Goal: Information Seeking & Learning: Learn about a topic

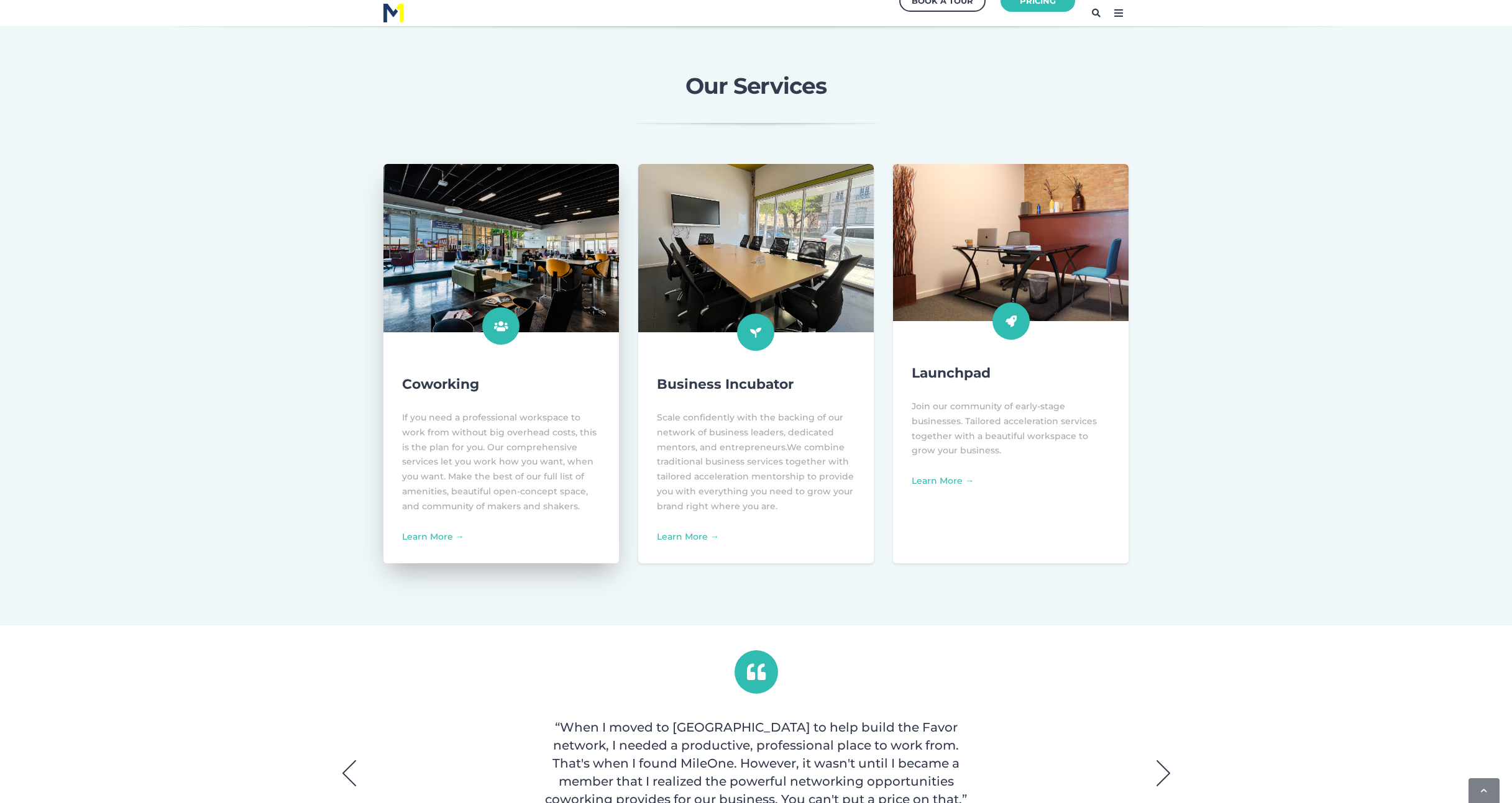
scroll to position [373, 0]
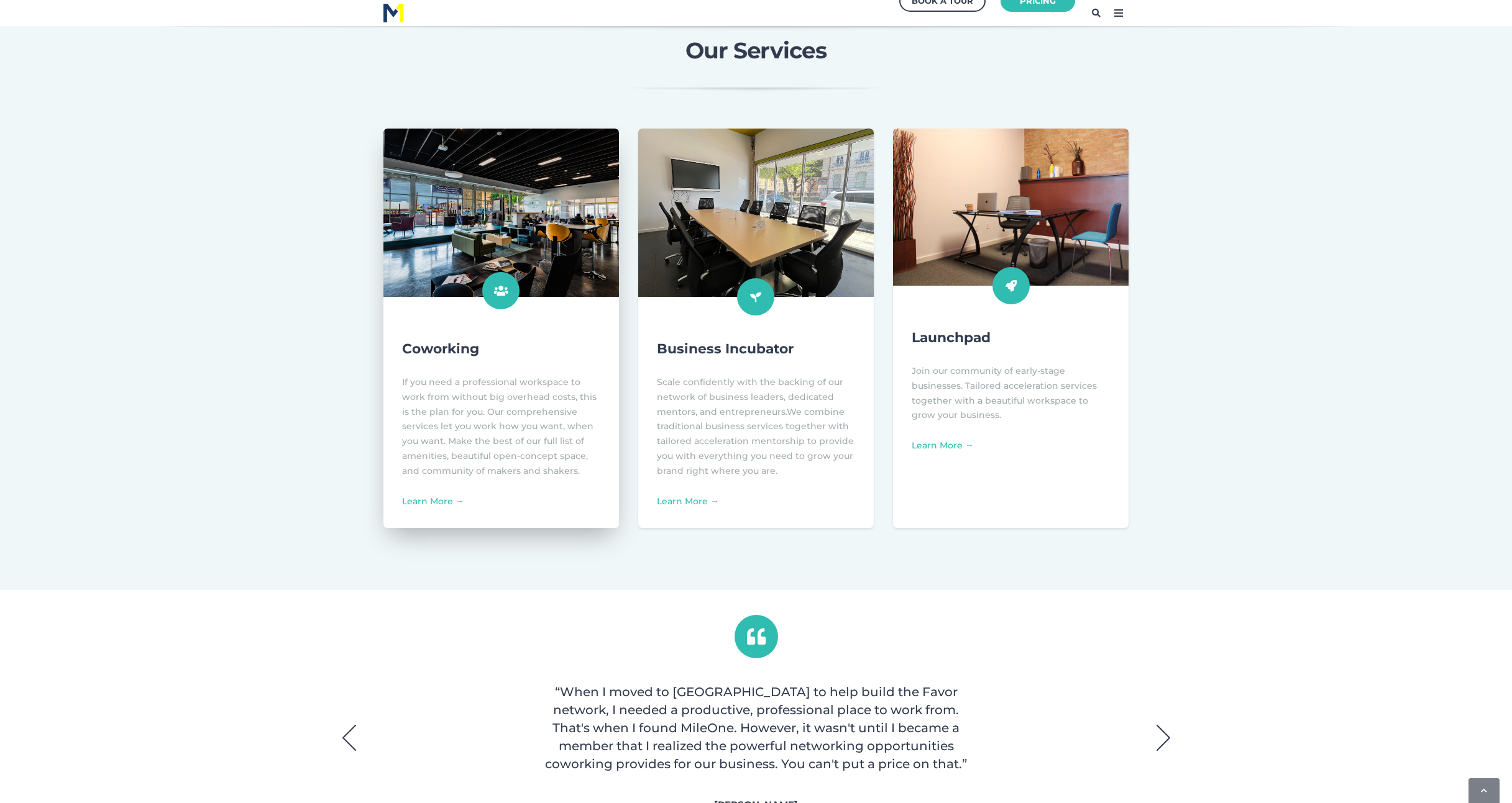
click at [490, 271] on img at bounding box center [501, 213] width 259 height 185
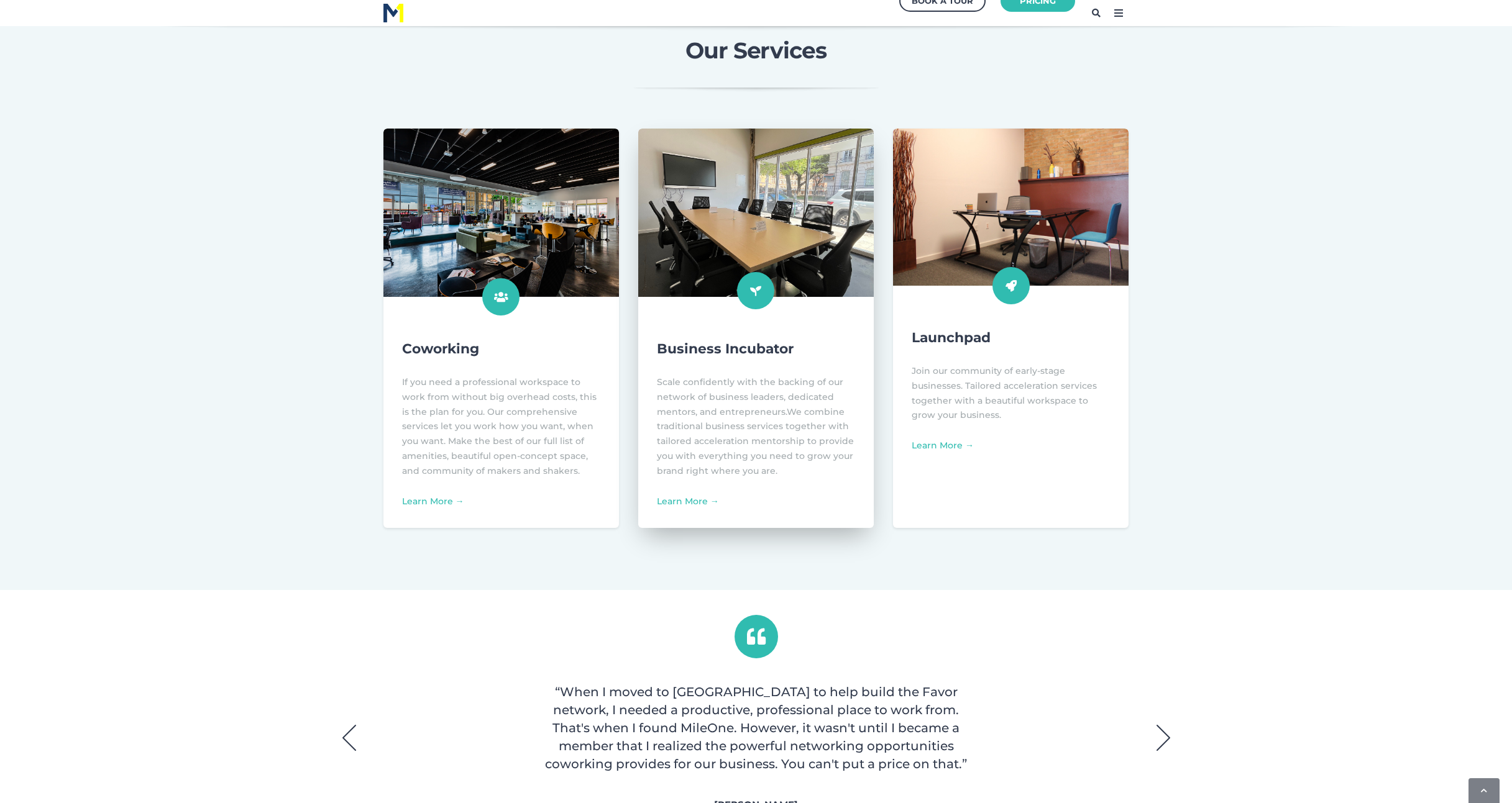
click at [812, 166] on img at bounding box center [756, 213] width 259 height 185
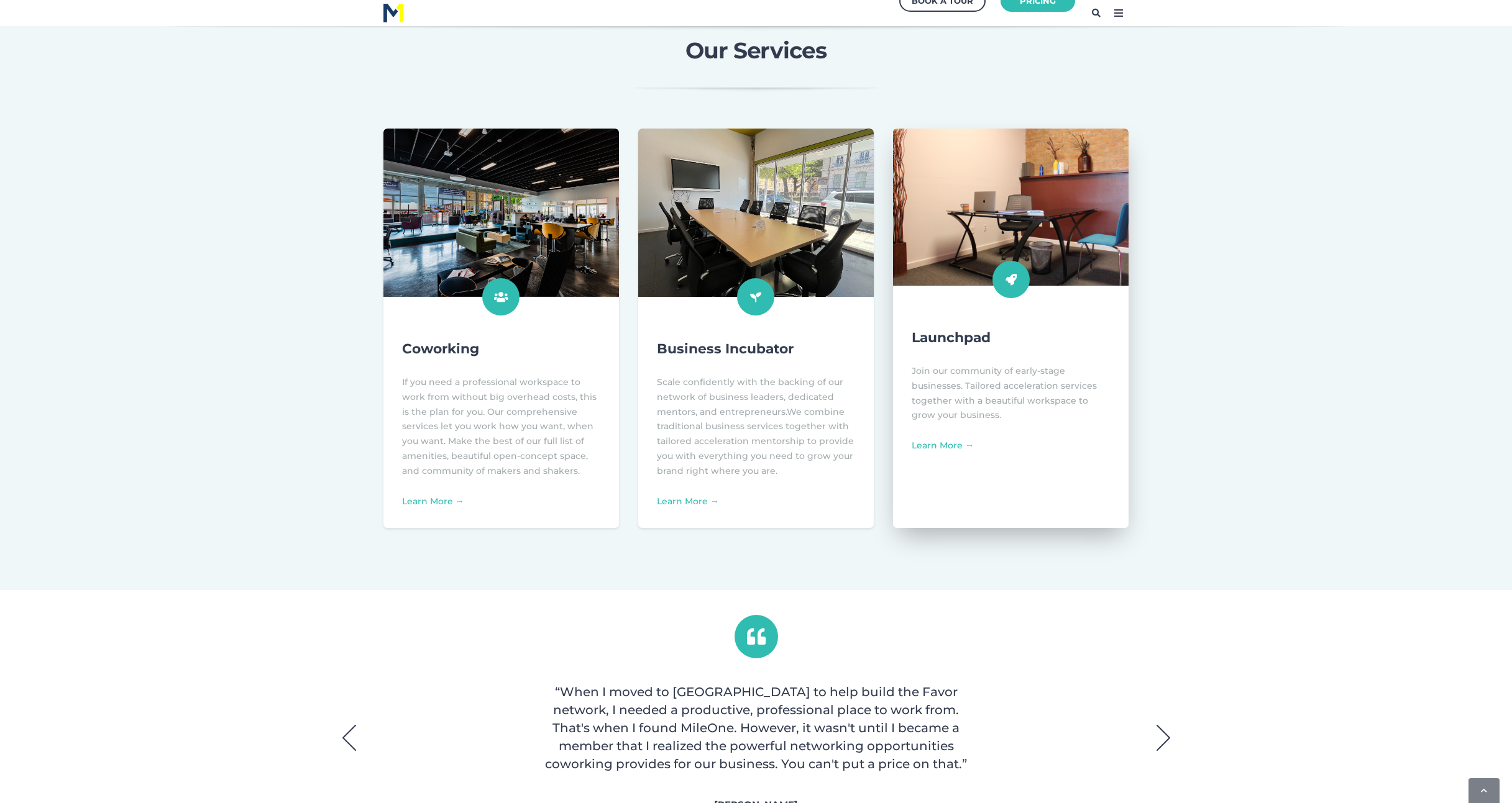
click at [955, 223] on img at bounding box center [1011, 207] width 259 height 173
click at [960, 447] on link "Learn More →" at bounding box center [943, 445] width 62 height 11
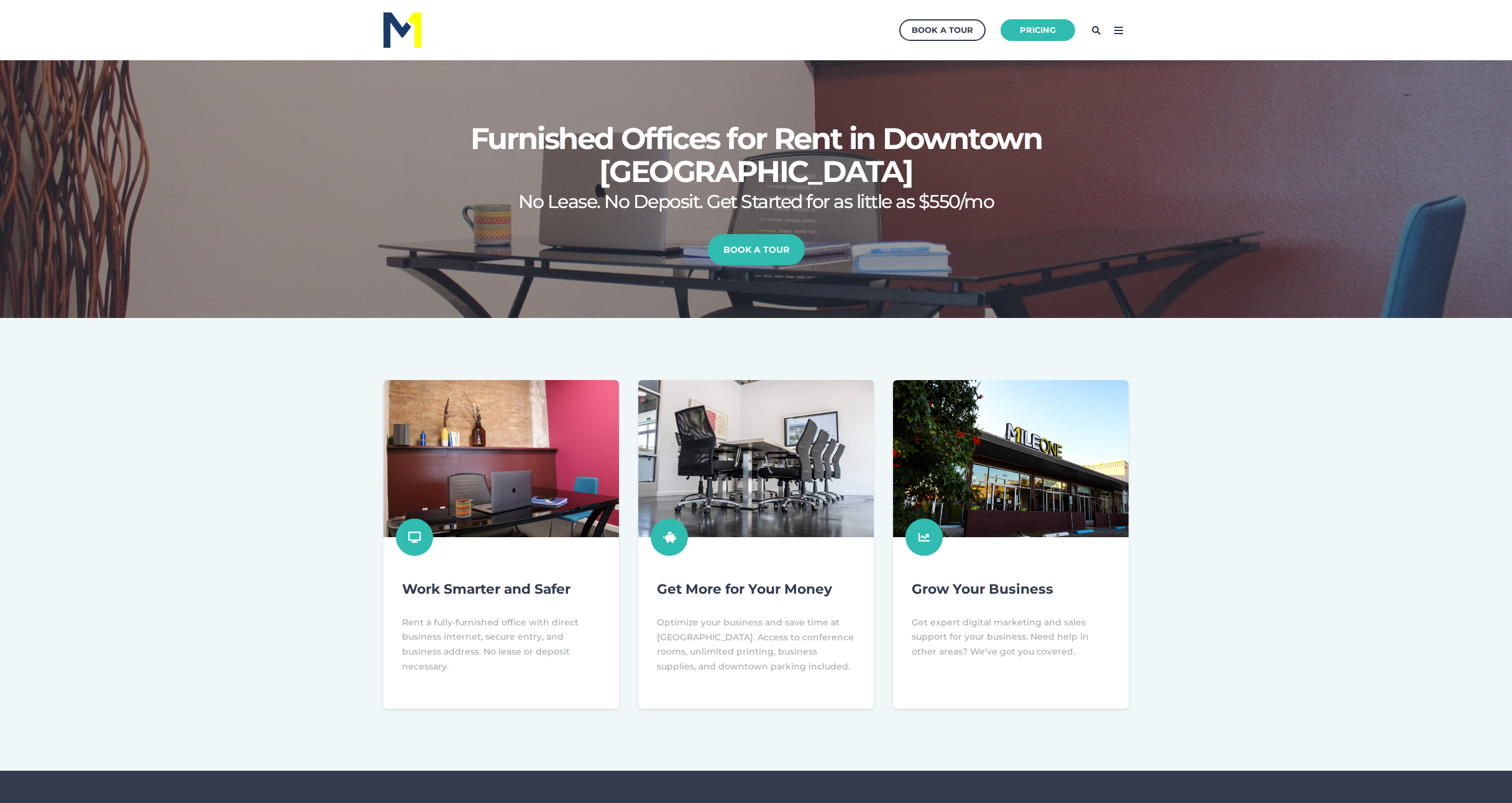
click at [1113, 32] on icon at bounding box center [1118, 30] width 20 height 20
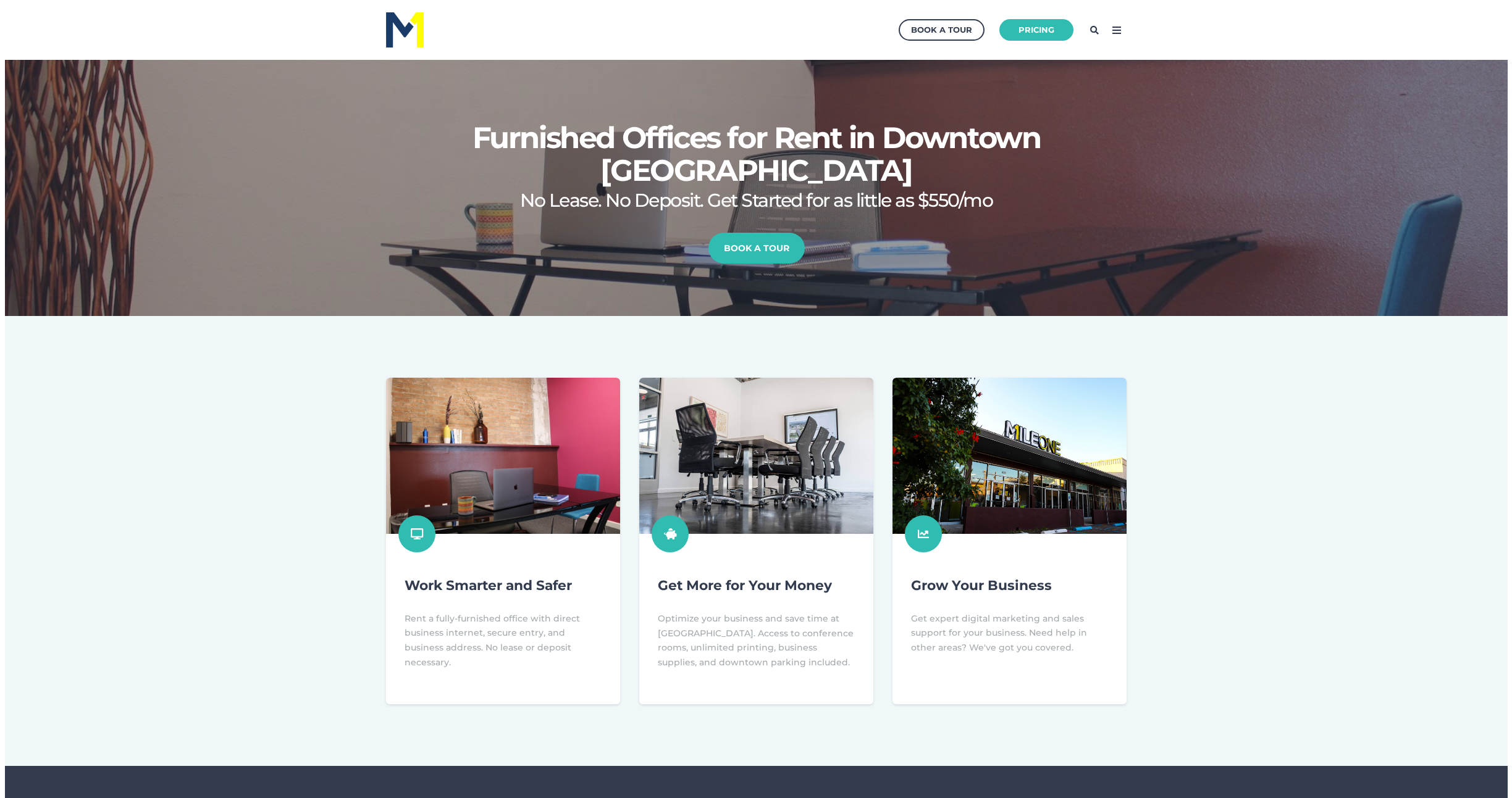
scroll to position [287, 1524]
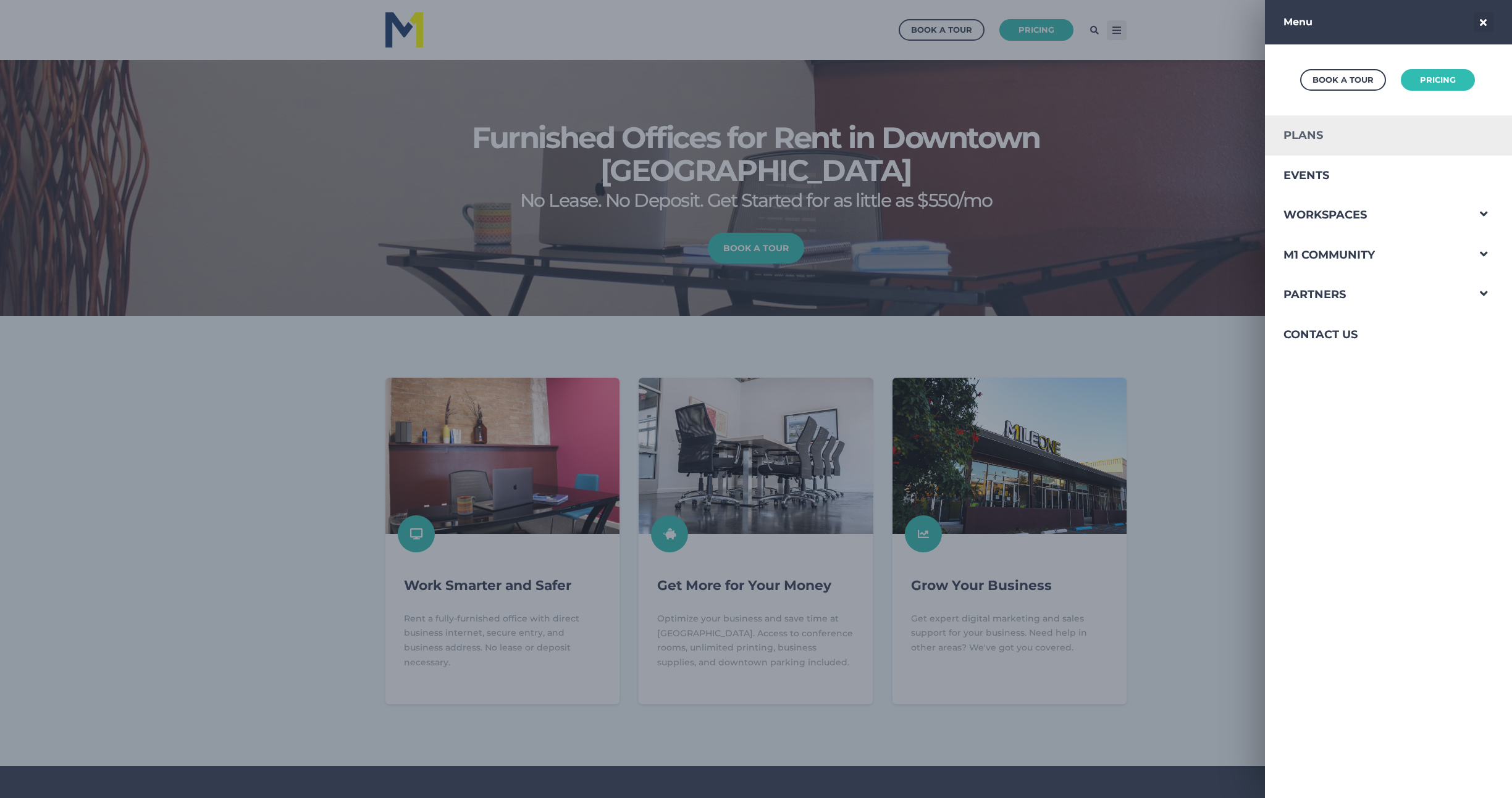
click at [1299, 132] on link "Plans" at bounding box center [1365, 135] width 203 height 40
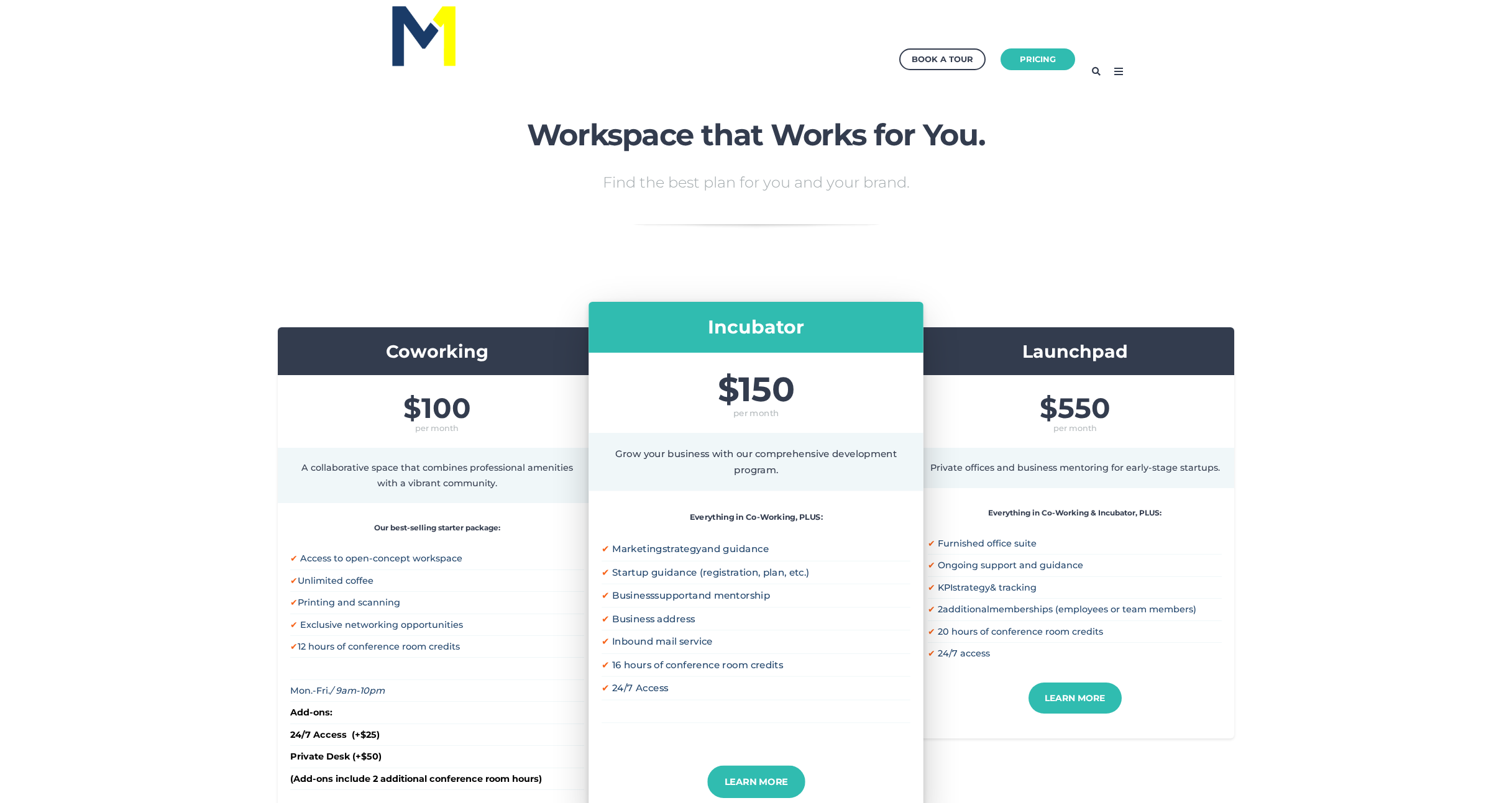
click at [425, 59] on img at bounding box center [424, 35] width 69 height 66
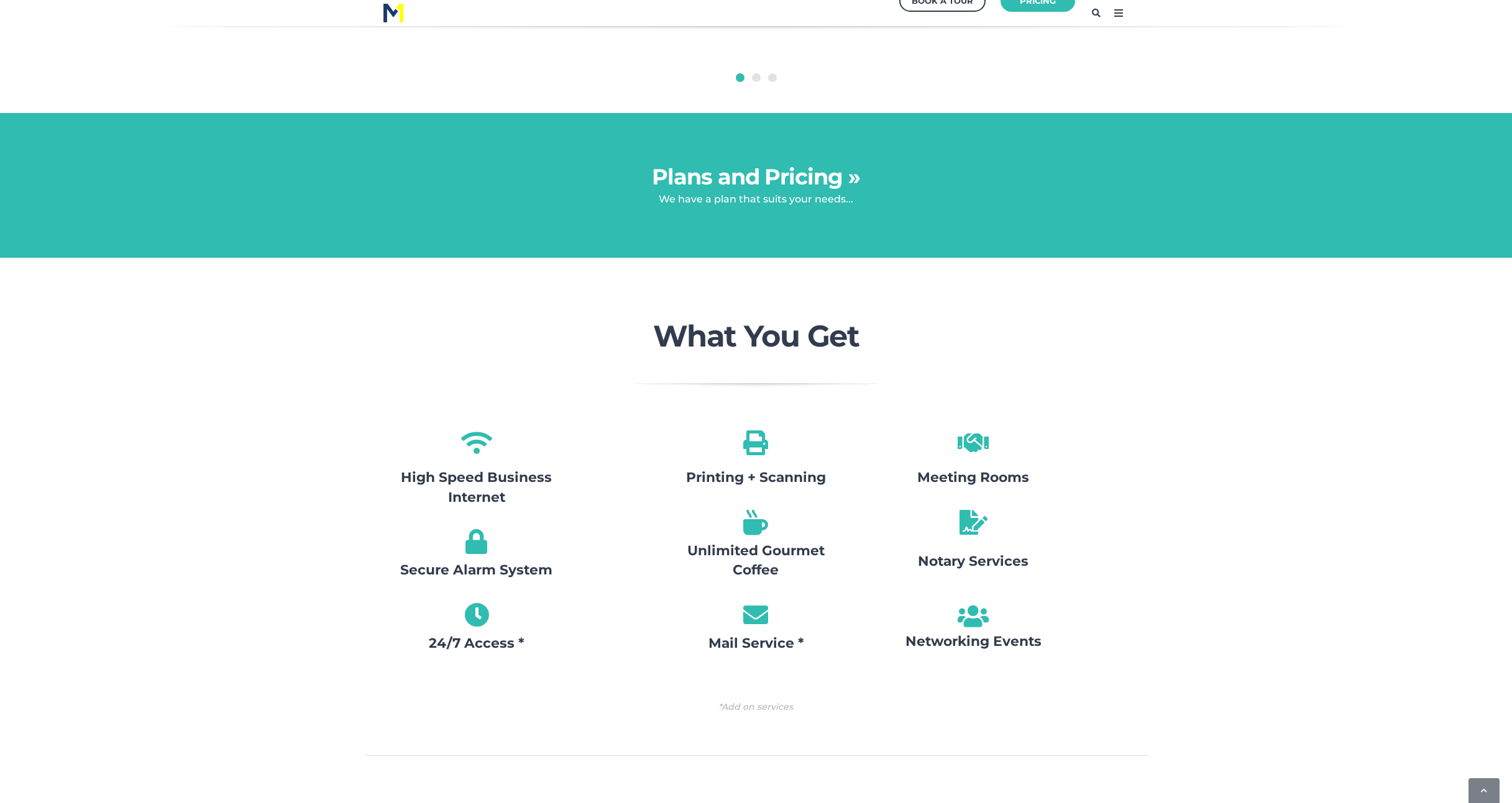
scroll to position [1180, 0]
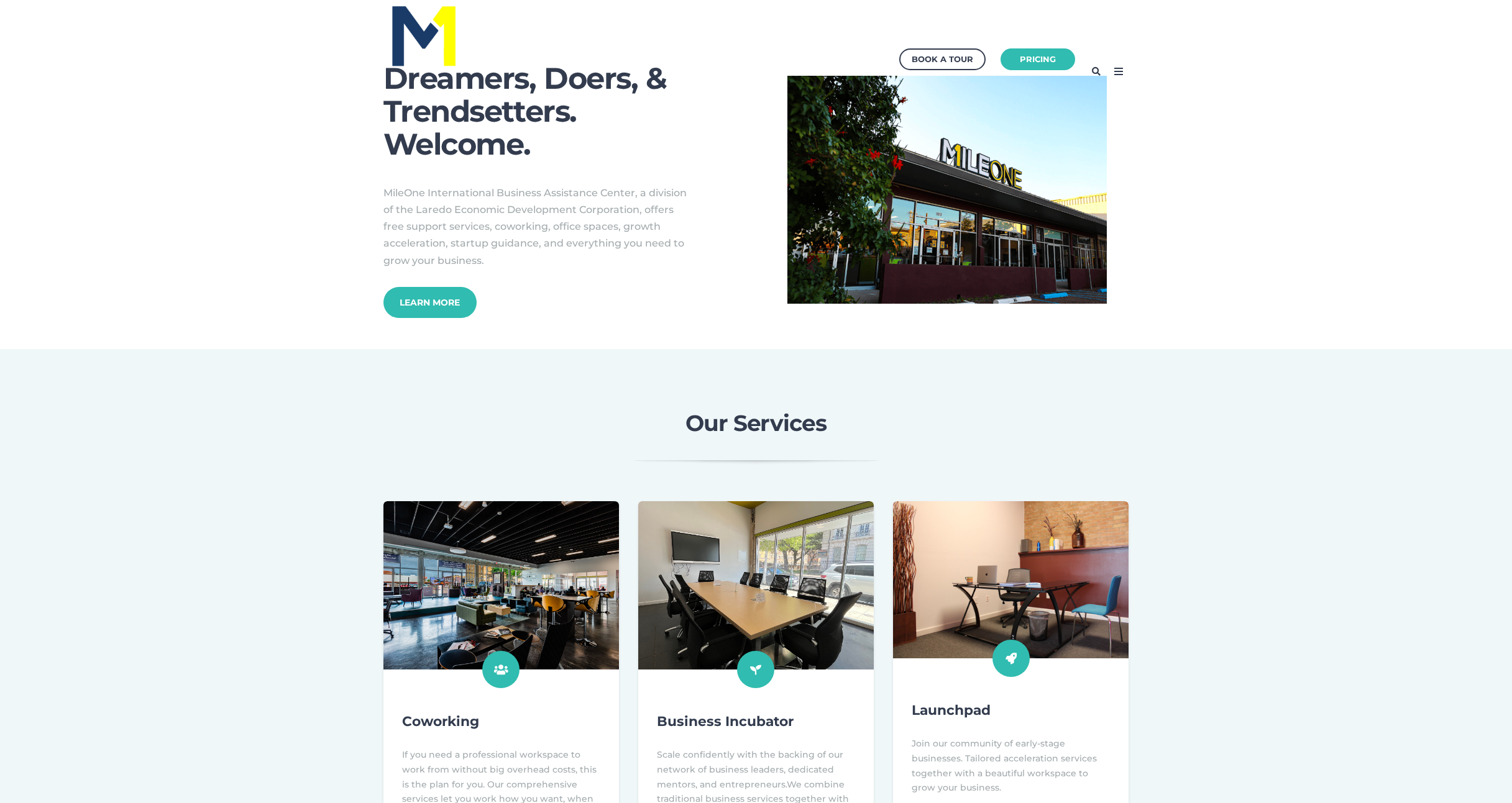
click at [1202, 445] on div "Our Services" at bounding box center [756, 456] width 1512 height 90
